Goal: Check status: Check status

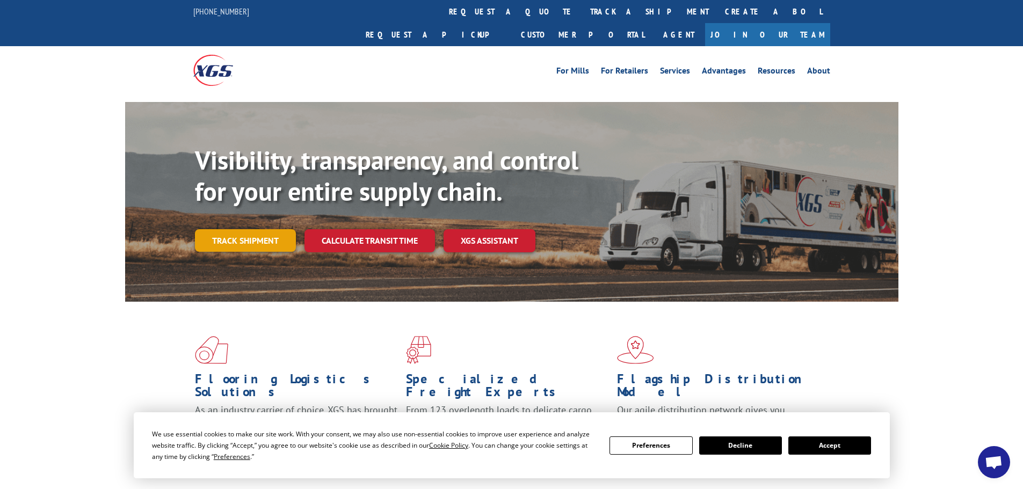
click at [223, 239] on div "Visibility, transparency, and control for your entire supply chain. Track shipm…" at bounding box center [546, 220] width 703 height 150
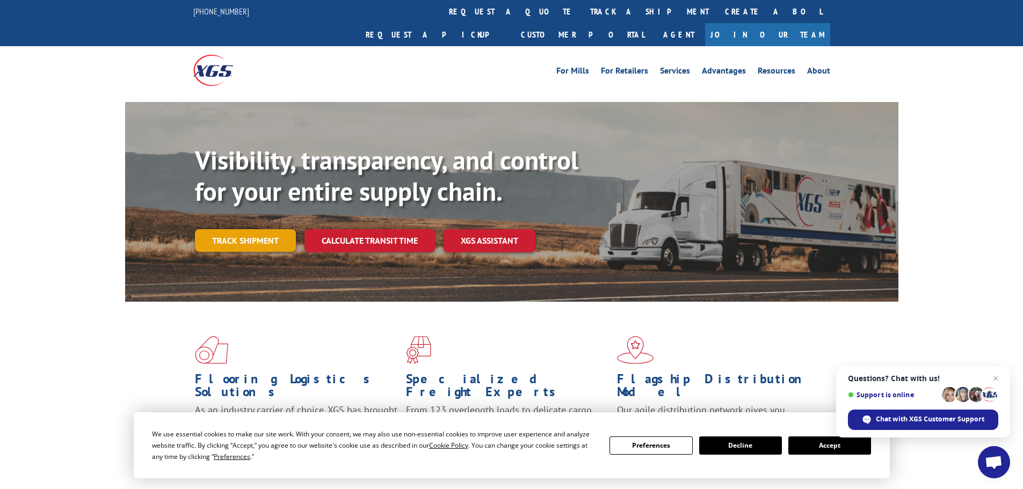
click at [263, 229] on link "Track shipment" at bounding box center [245, 240] width 101 height 23
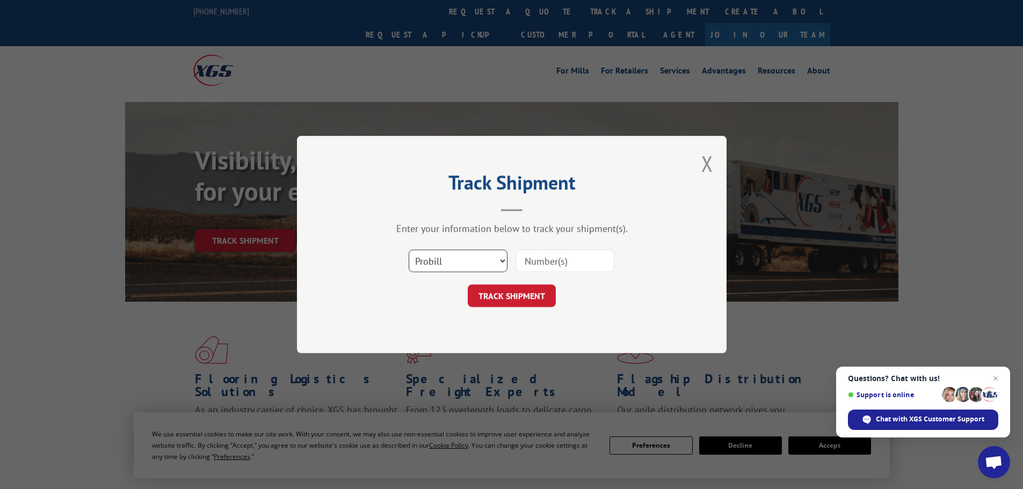
click at [467, 257] on select "Select category... Probill BOL PO" at bounding box center [457, 261] width 99 height 23
click at [408, 250] on select "Select category... Probill BOL PO" at bounding box center [457, 261] width 99 height 23
click at [544, 254] on input at bounding box center [564, 261] width 99 height 23
click at [557, 262] on input at bounding box center [564, 261] width 99 height 23
paste input "17521314"
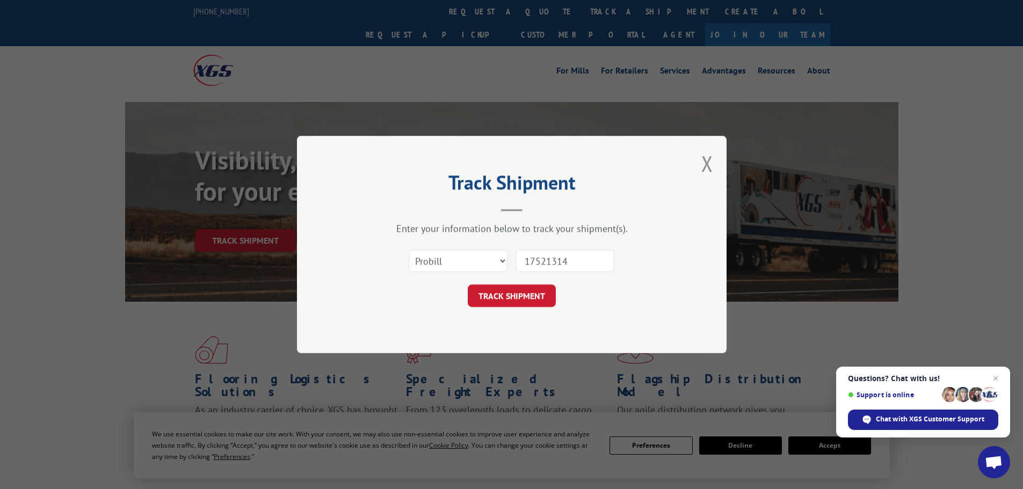
type input "17521314"
click at [468, 284] on button "TRACK SHIPMENT" at bounding box center [512, 295] width 88 height 23
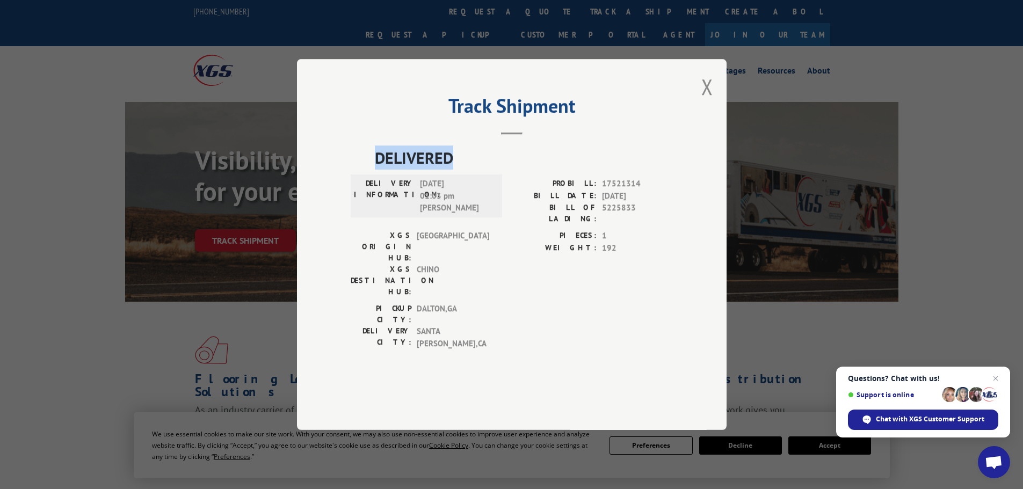
drag, startPoint x: 464, startPoint y: 187, endPoint x: 359, endPoint y: 181, distance: 105.4
click at [359, 181] on div "DELIVERED DELIVERY INFORMATION: [DATE] 01:03 pm [PERSON_NAME]: 17521314 BILL DA…" at bounding box center [511, 249] width 322 height 209
